Goal: Transaction & Acquisition: Download file/media

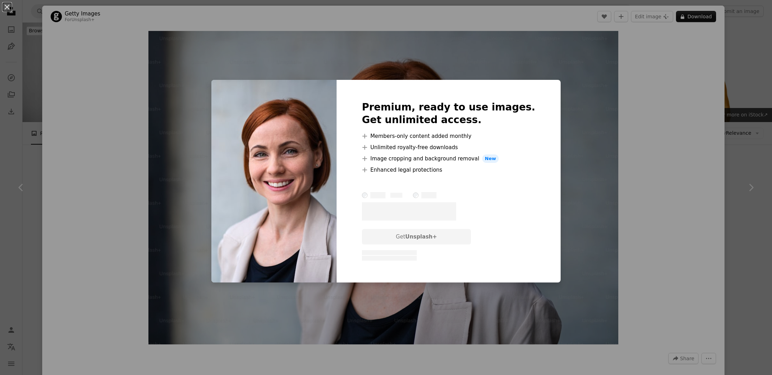
scroll to position [4328, 0]
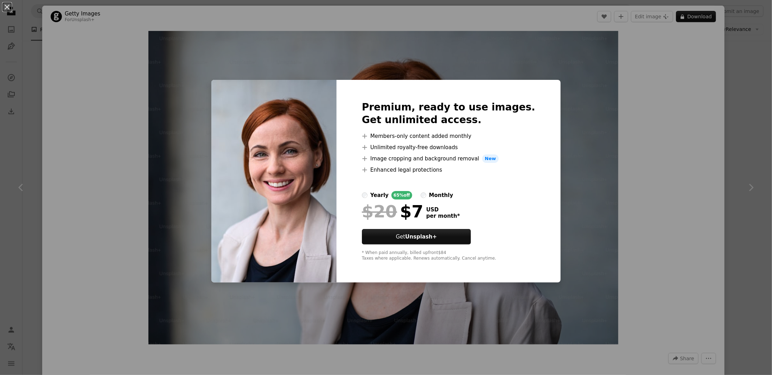
click at [671, 115] on div "An X shape Premium, ready to use images. Get unlimited access. A plus sign Memb…" at bounding box center [386, 187] width 772 height 375
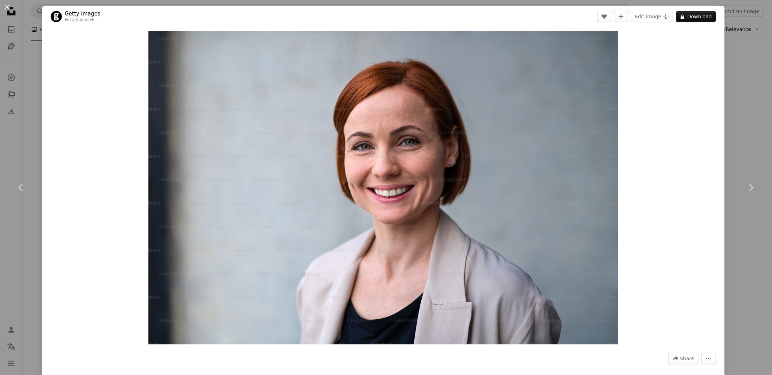
click at [756, 133] on div "An X shape Chevron left Chevron right Getty Images For Unsplash+ A heart A plus…" at bounding box center [386, 187] width 772 height 375
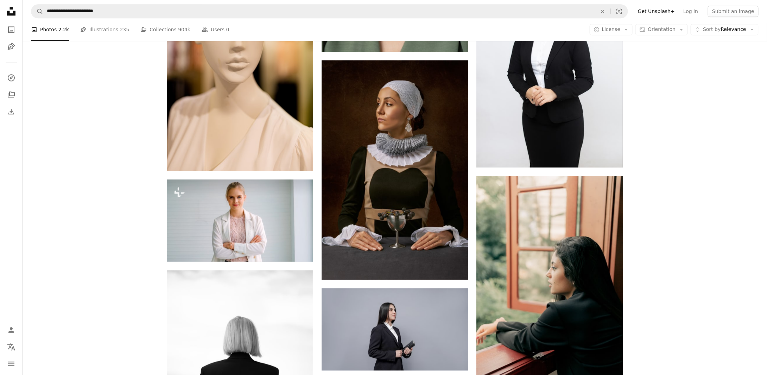
scroll to position [3449, 0]
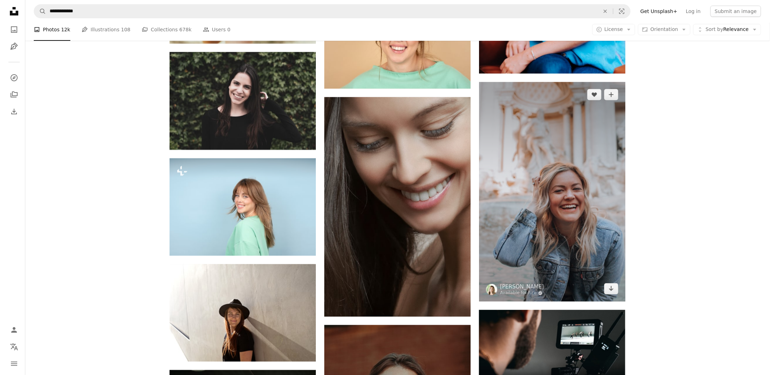
scroll to position [2710, 0]
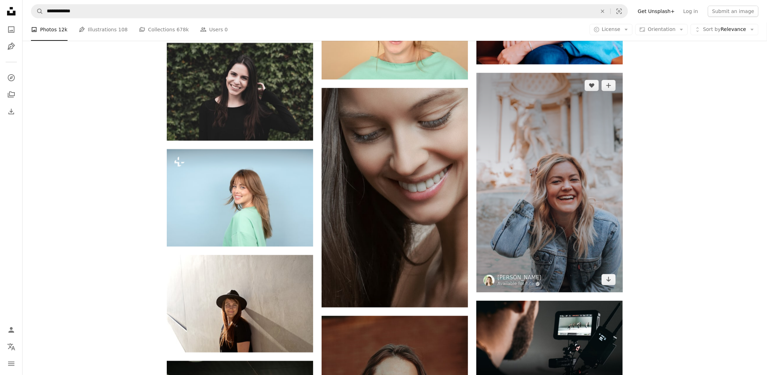
click at [584, 210] on img at bounding box center [549, 183] width 146 height 220
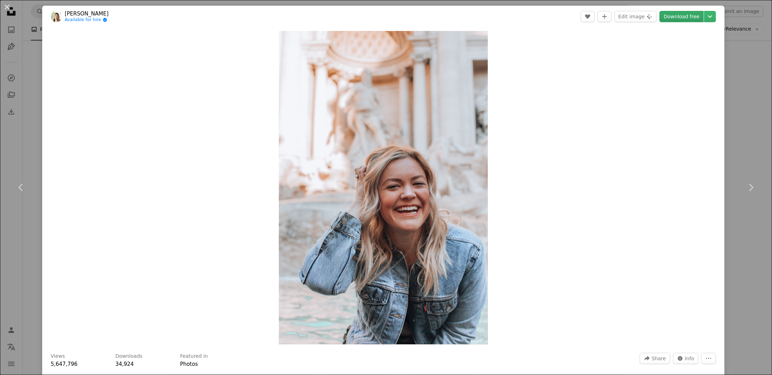
click at [671, 18] on link "Download free" at bounding box center [682, 16] width 44 height 11
